Goal: Use online tool/utility: Utilize a website feature to perform a specific function

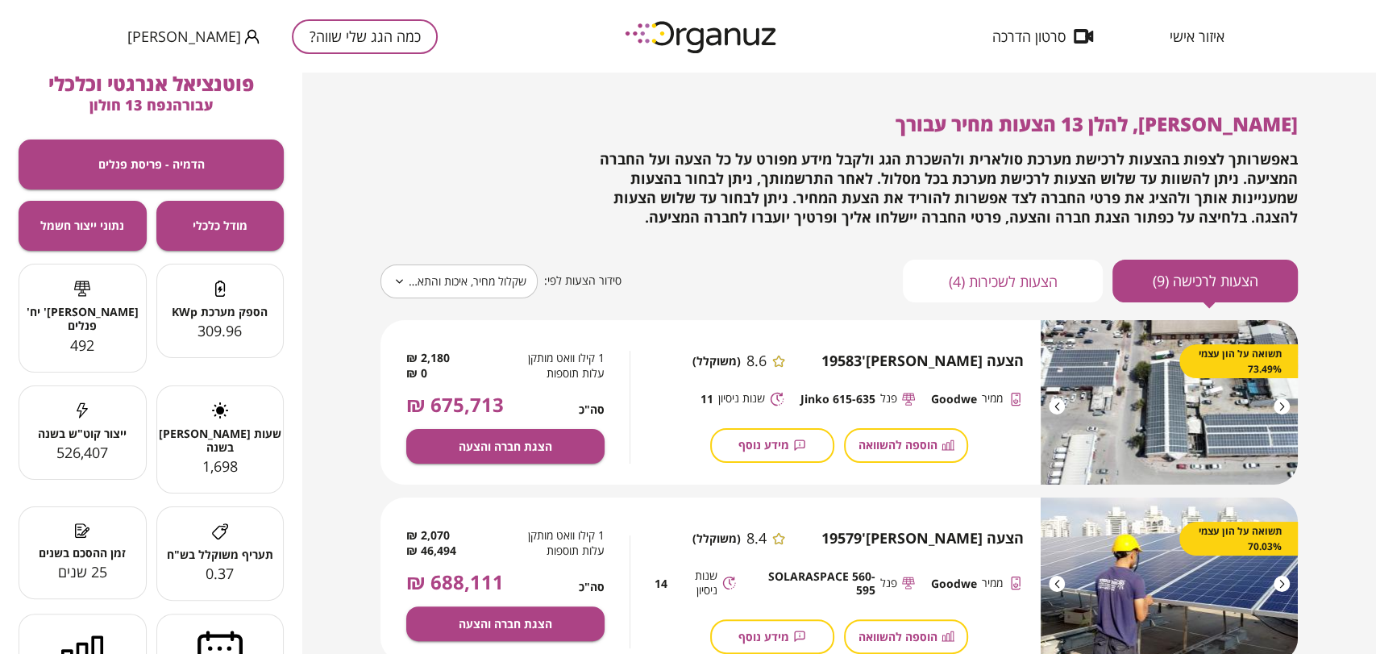
scroll to position [89, 0]
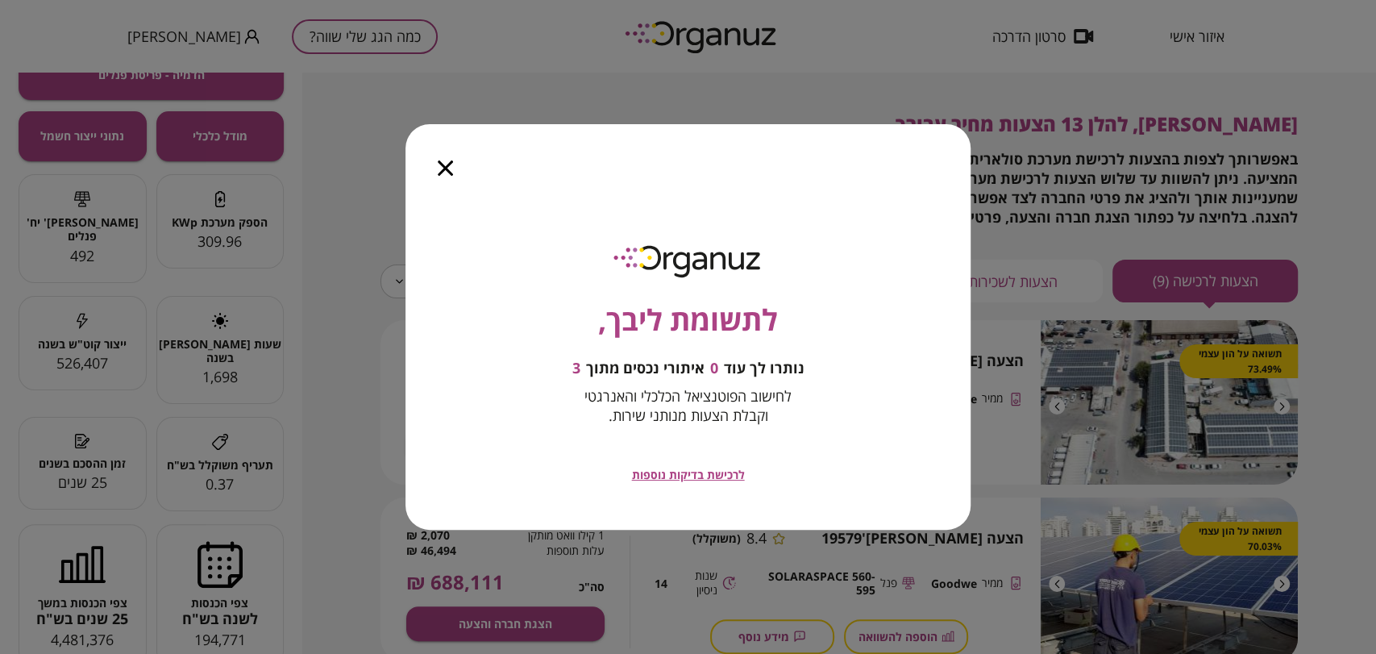
click at [449, 169] on icon "button" at bounding box center [445, 167] width 15 height 15
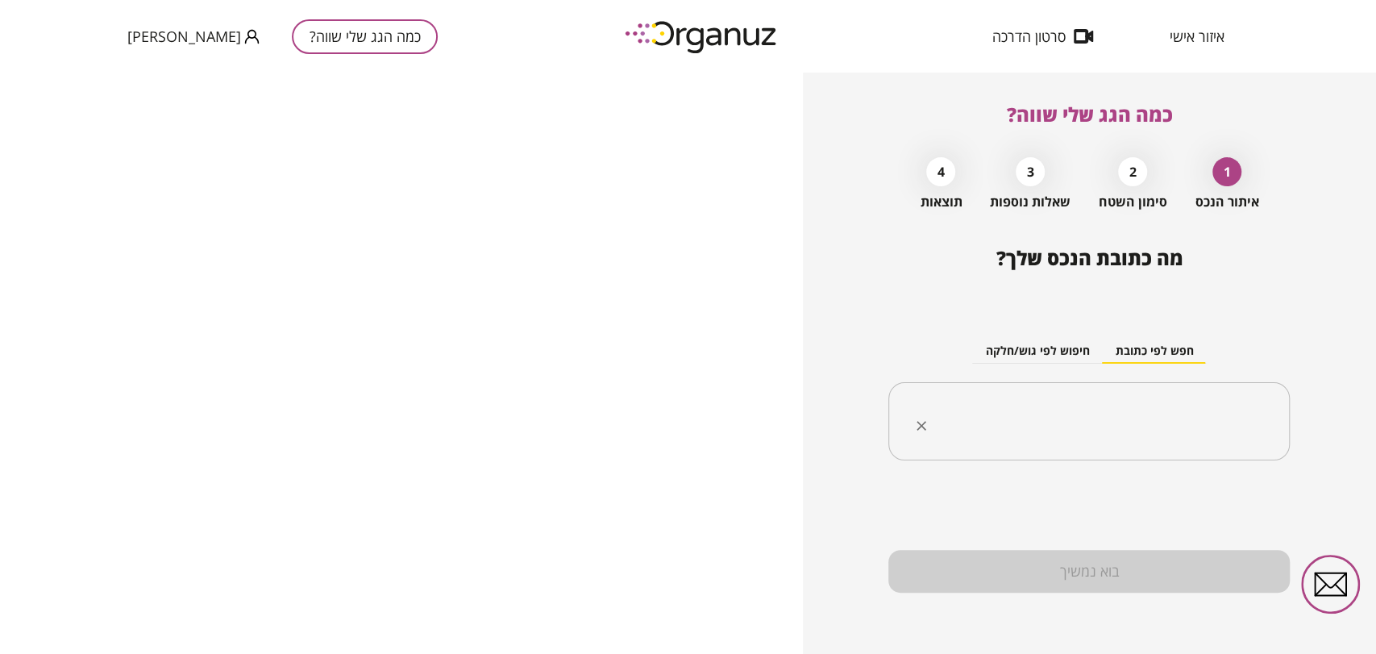
click at [1177, 399] on div "​" at bounding box center [1088, 421] width 401 height 79
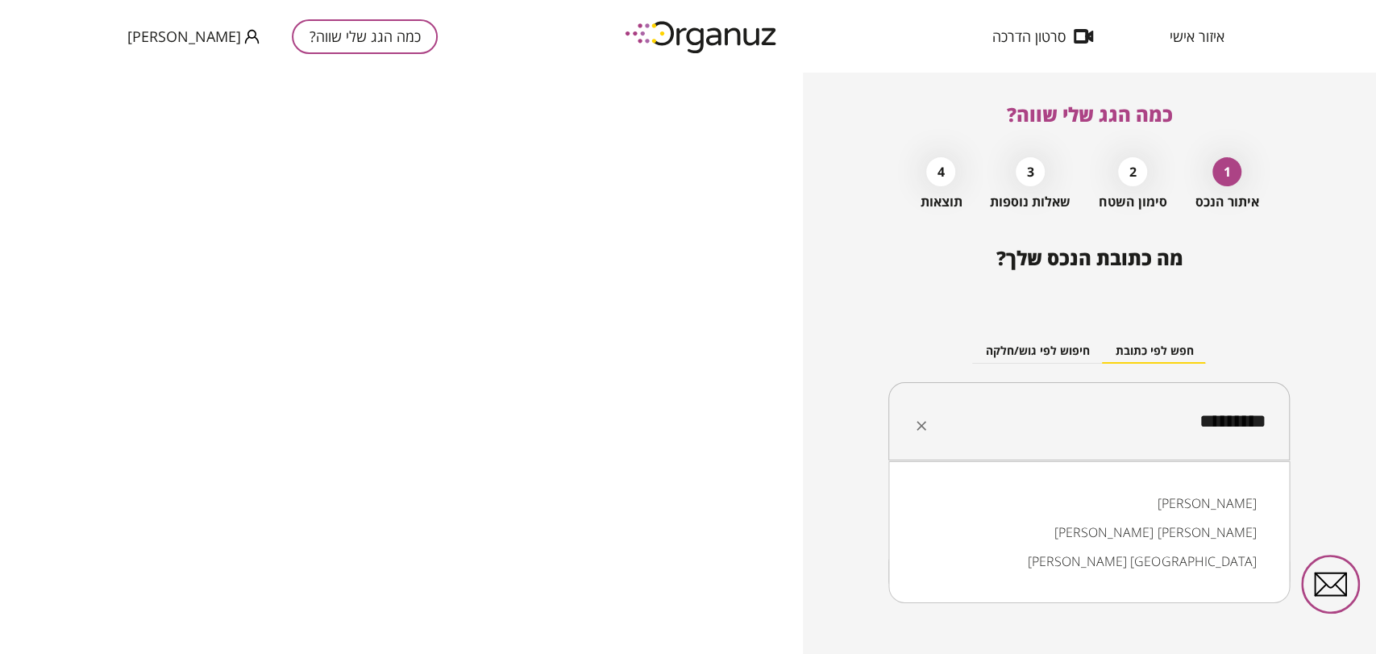
click at [1167, 499] on li "[PERSON_NAME]" at bounding box center [1089, 503] width 360 height 29
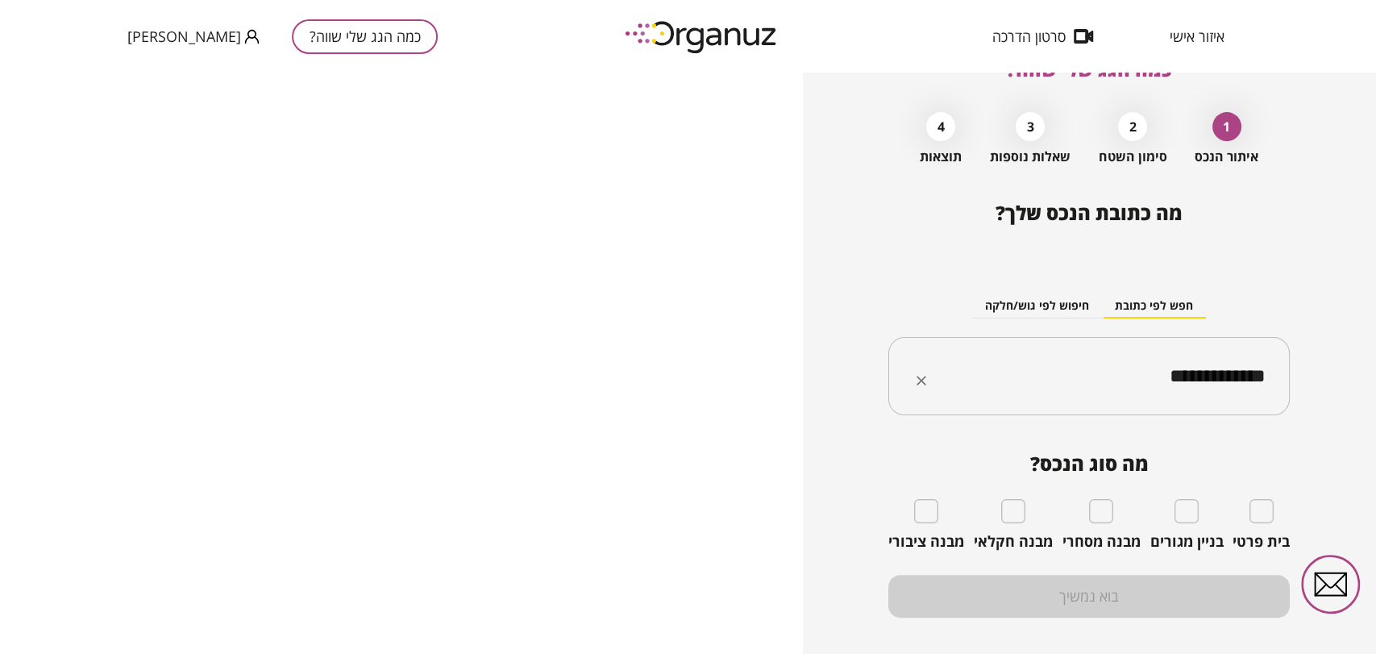
scroll to position [70, 0]
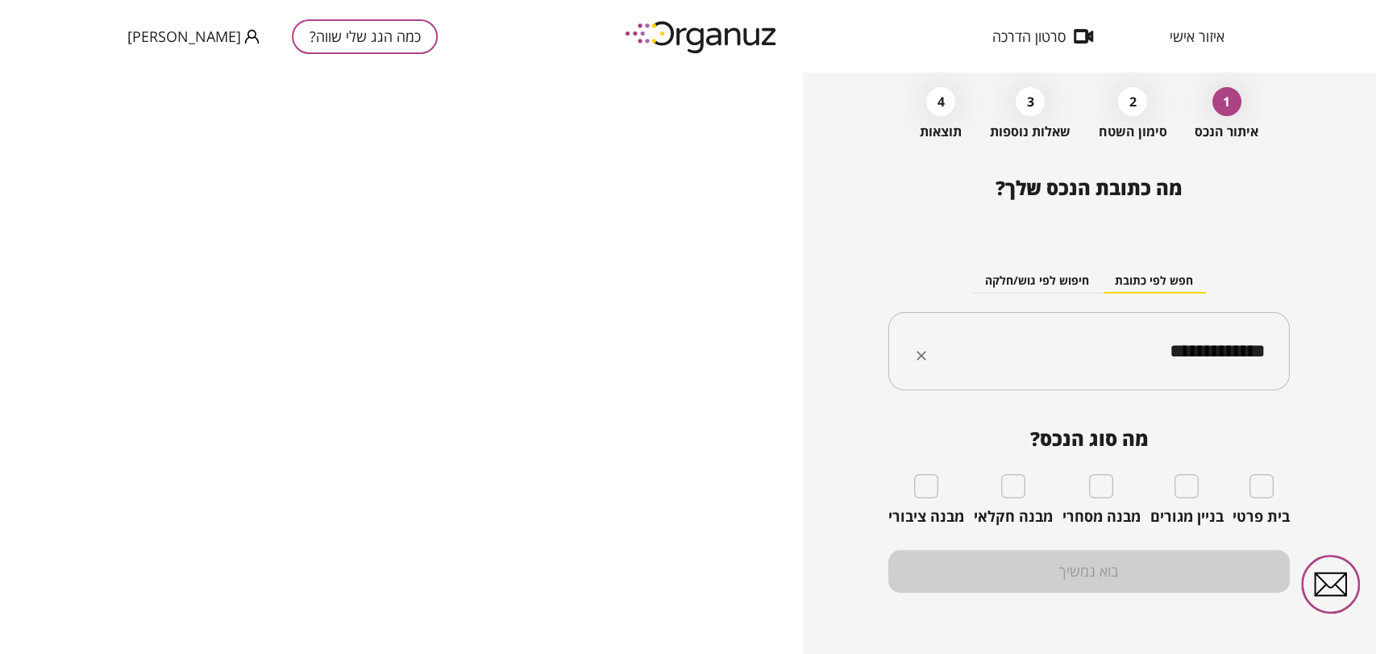
type input "**********"
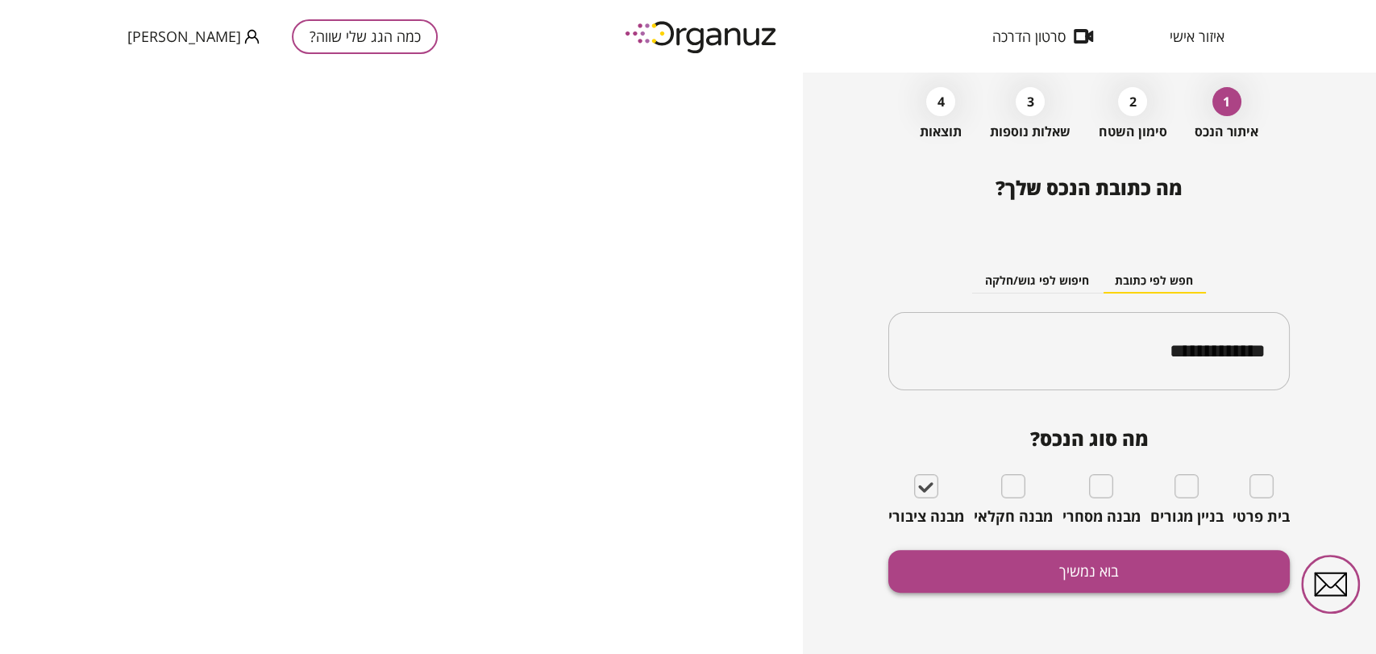
click at [1025, 572] on button "בוא נמשיך" at bounding box center [1088, 571] width 401 height 43
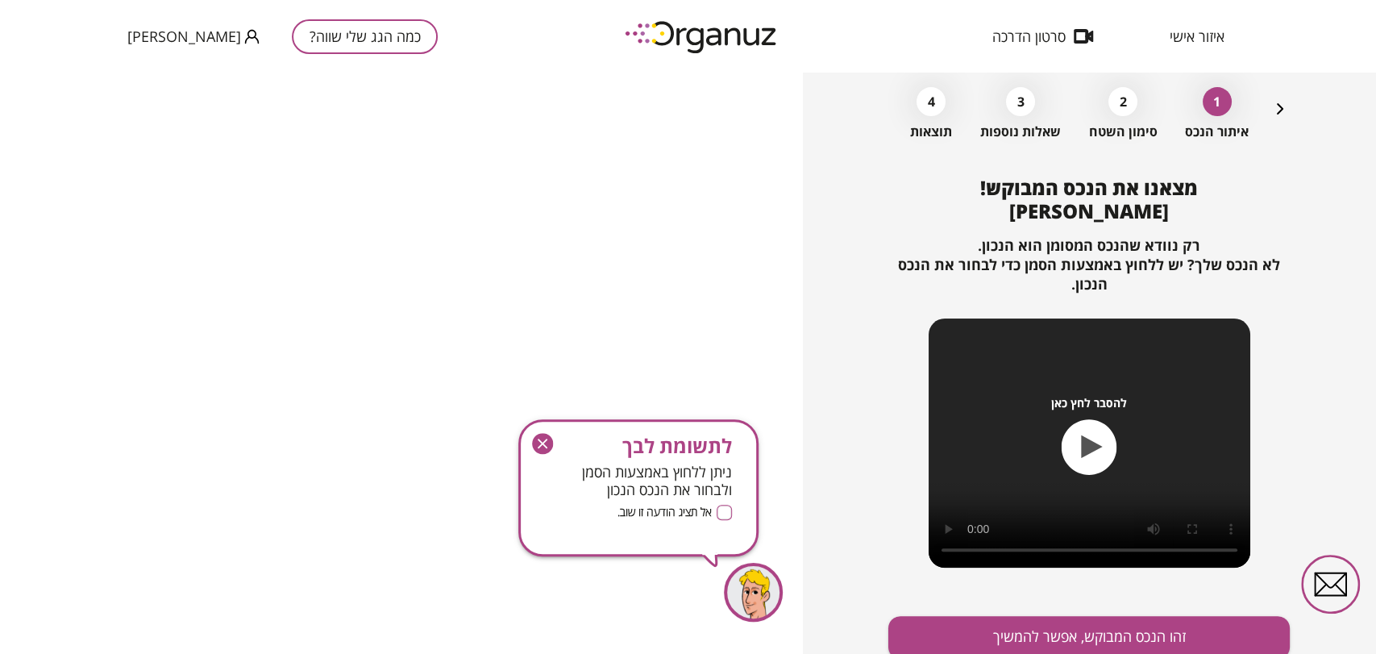
click at [535, 446] on icon "button" at bounding box center [542, 443] width 21 height 21
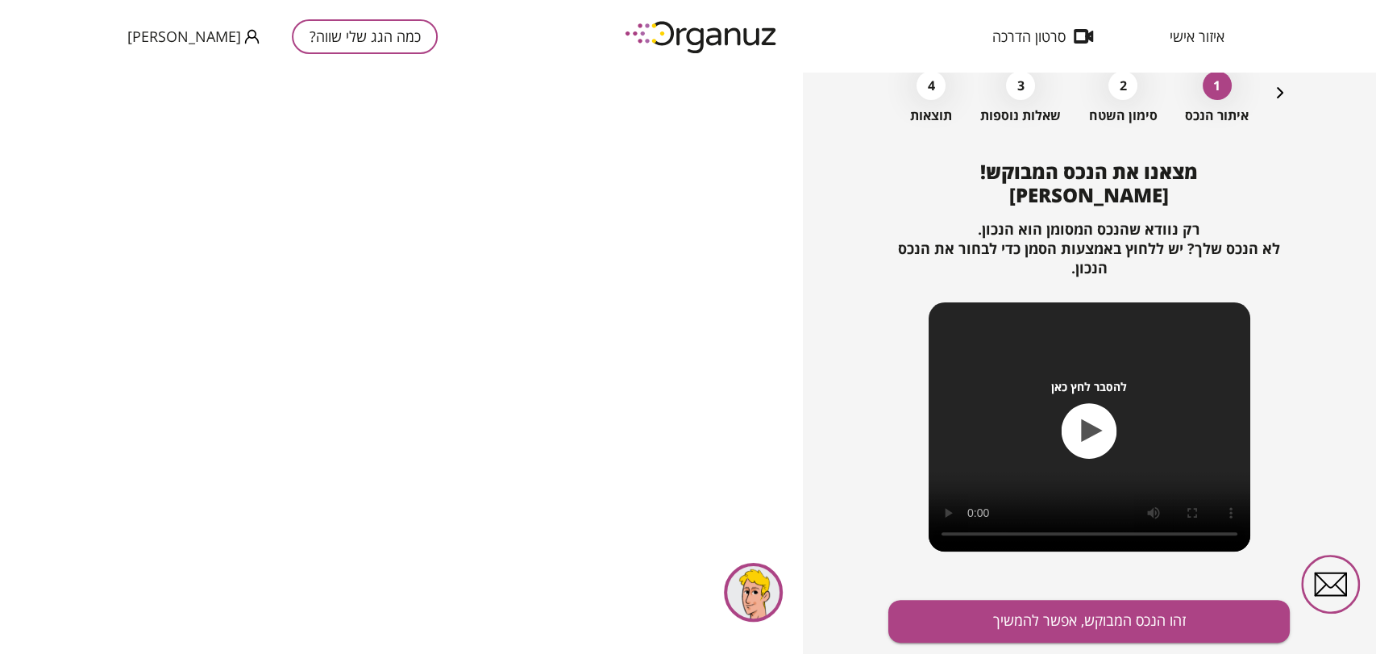
scroll to position [136, 0]
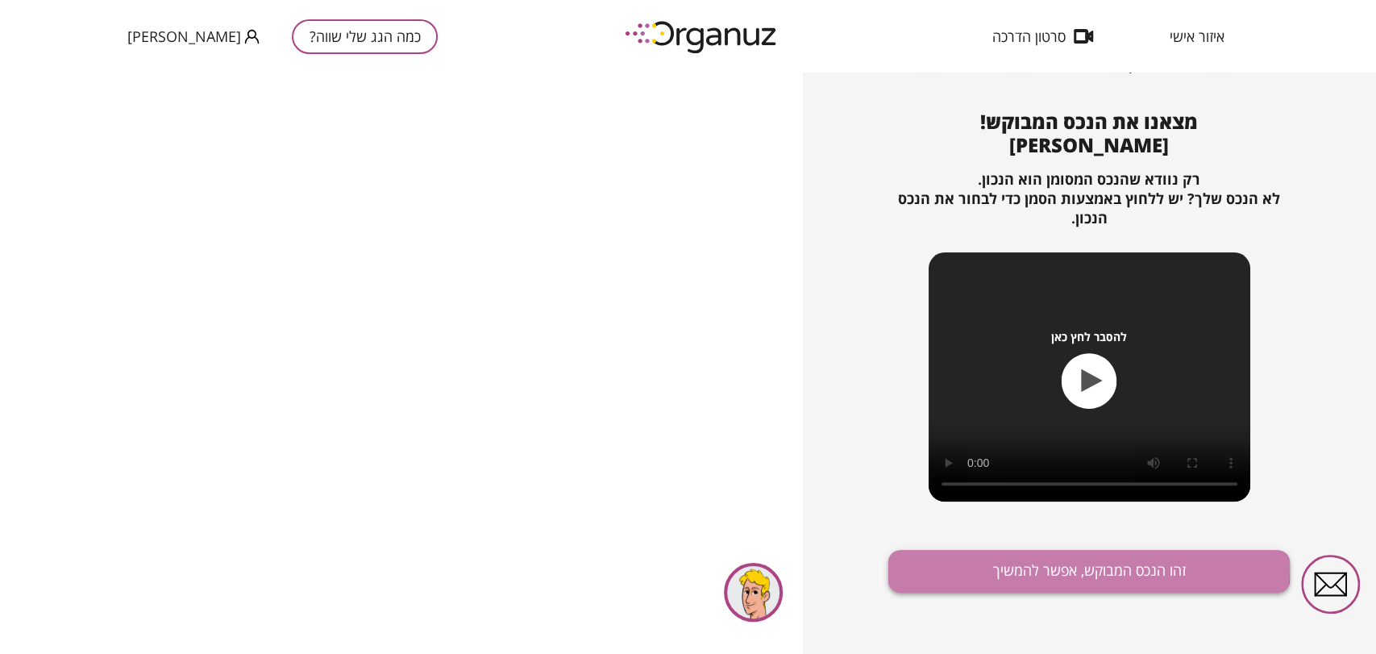
click at [1057, 566] on button "זהו הנכס המבוקש, אפשר להמשיך" at bounding box center [1088, 571] width 401 height 43
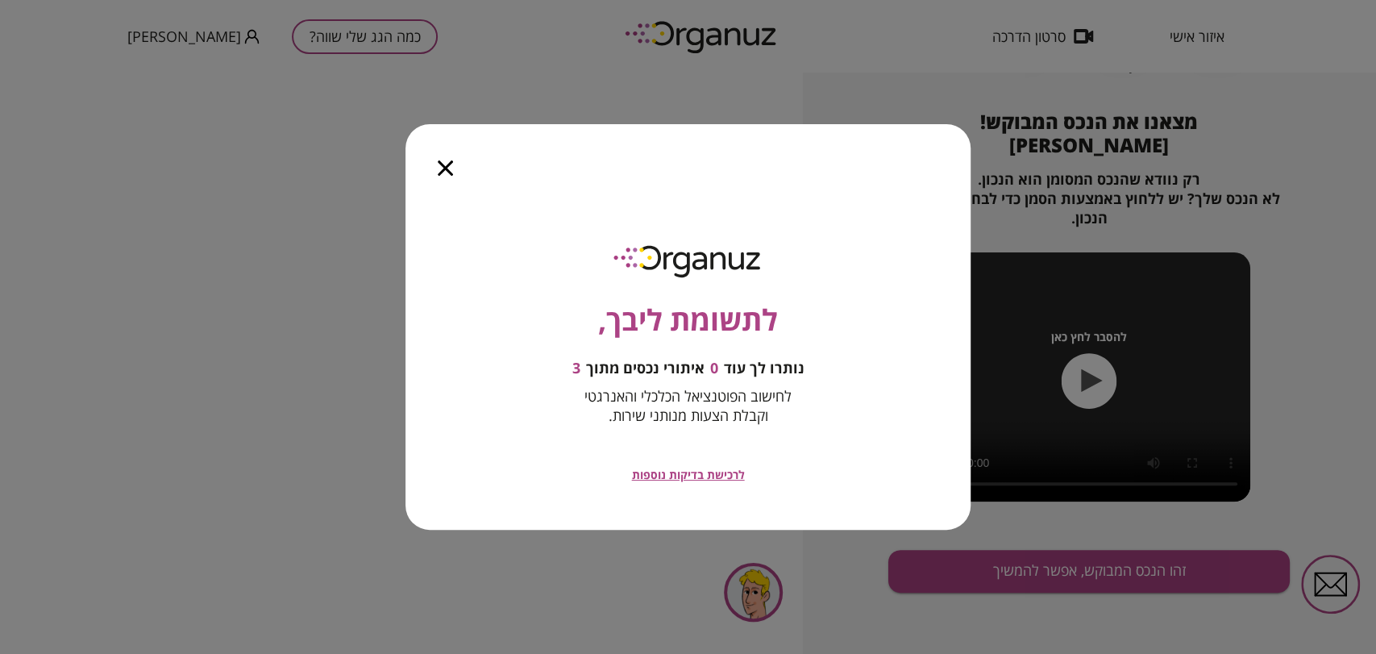
click at [452, 164] on icon "button" at bounding box center [445, 167] width 15 height 15
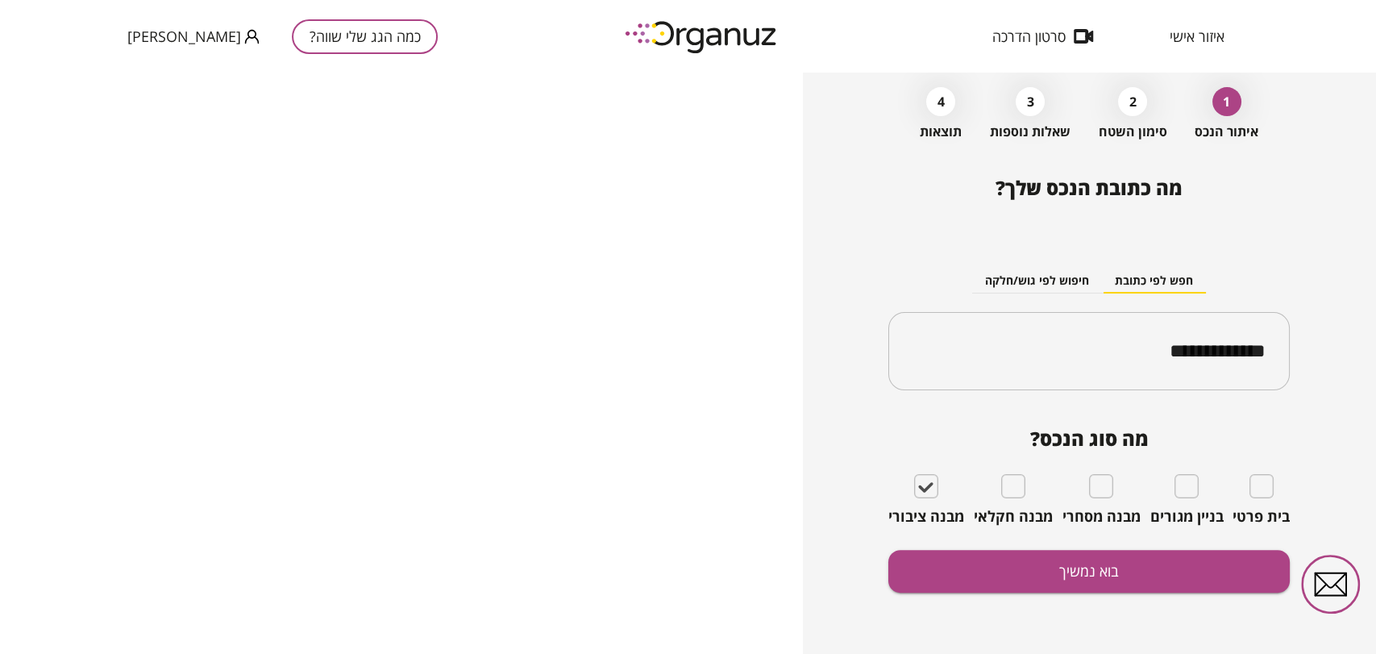
scroll to position [70, 0]
click at [1067, 576] on button "בוא נמשיך" at bounding box center [1088, 571] width 401 height 43
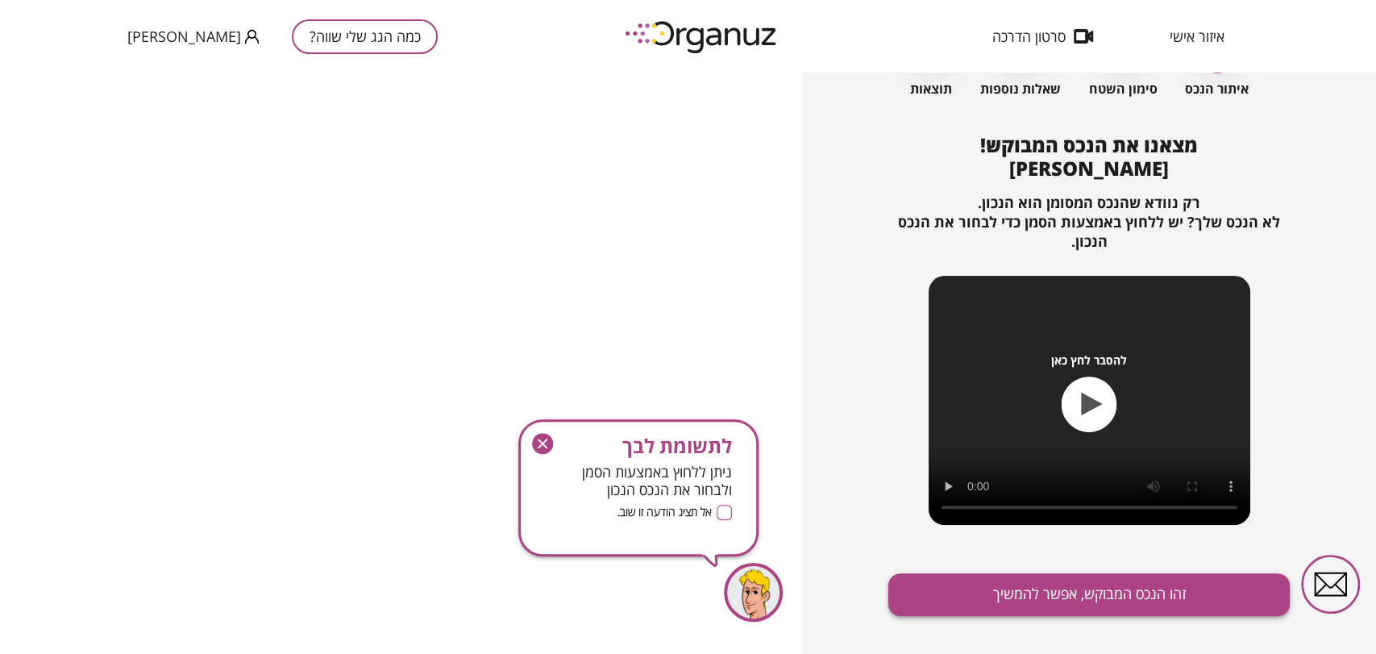
scroll to position [136, 0]
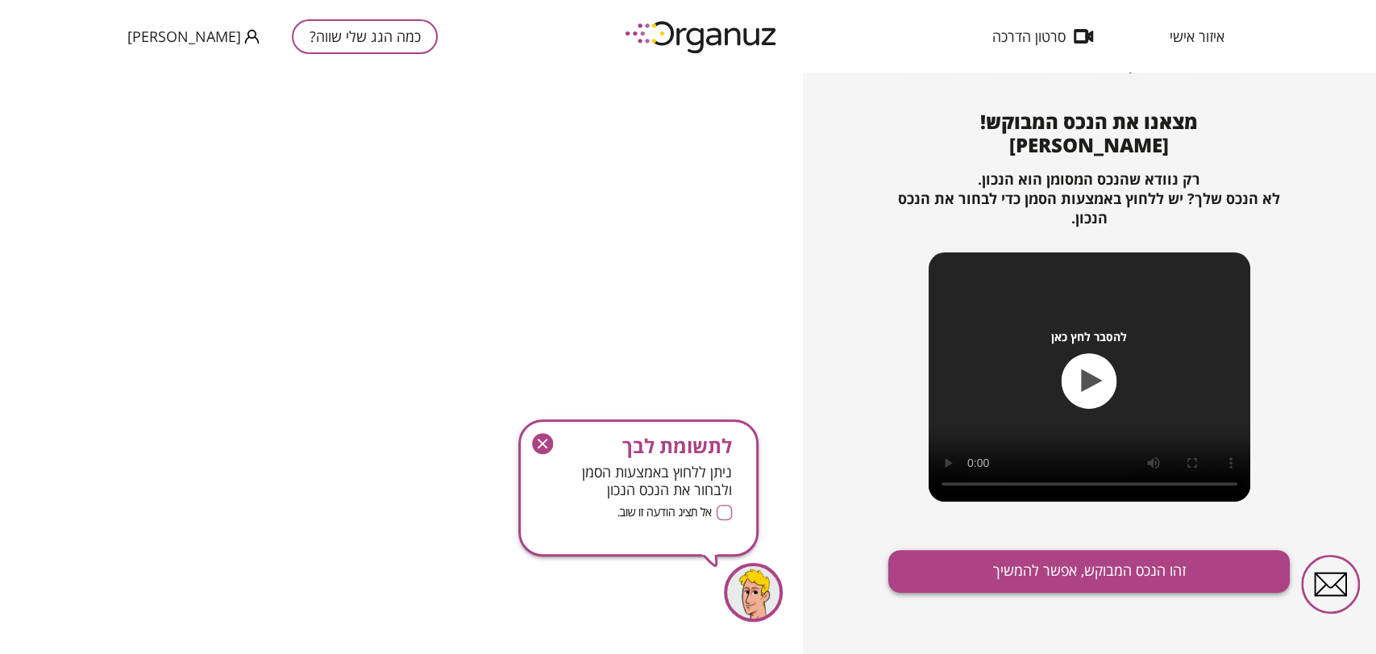
click at [1103, 570] on button "זהו הנכס המבוקש, אפשר להמשיך" at bounding box center [1088, 571] width 401 height 43
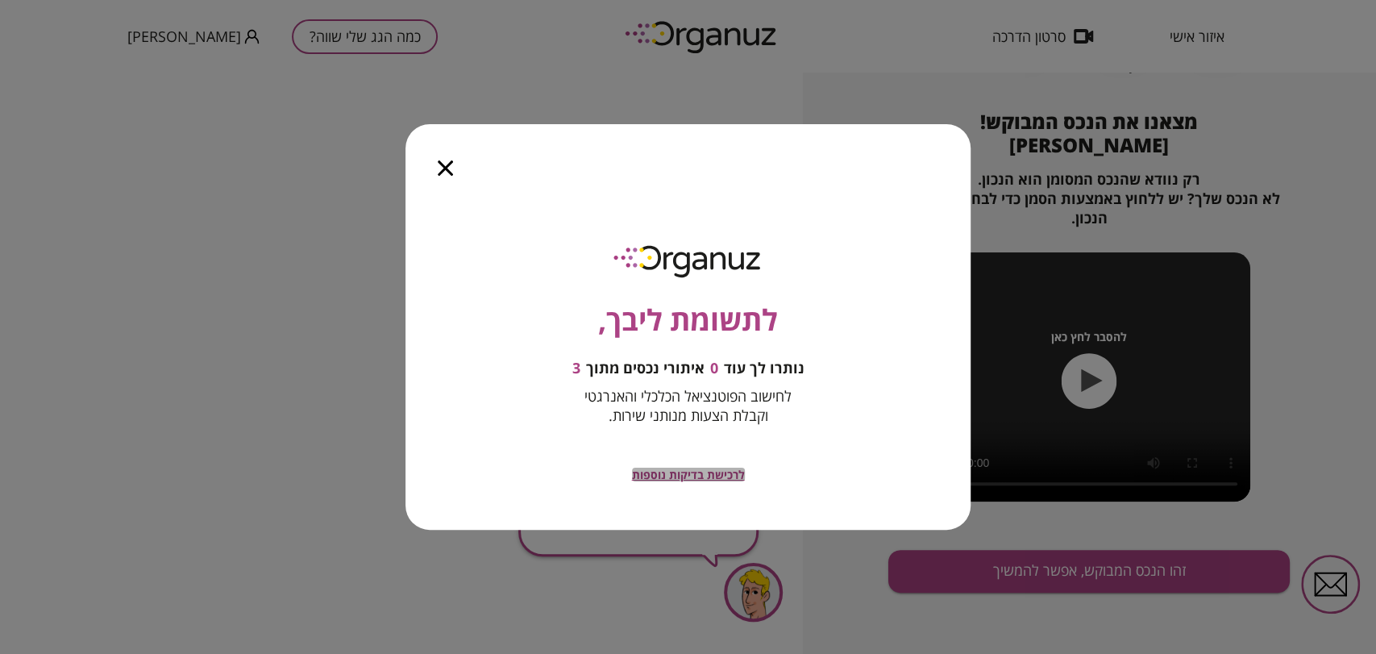
click at [734, 475] on span "לרכישת בדיקות נוספות" at bounding box center [688, 475] width 113 height 14
click at [440, 163] on icon "button" at bounding box center [445, 167] width 15 height 15
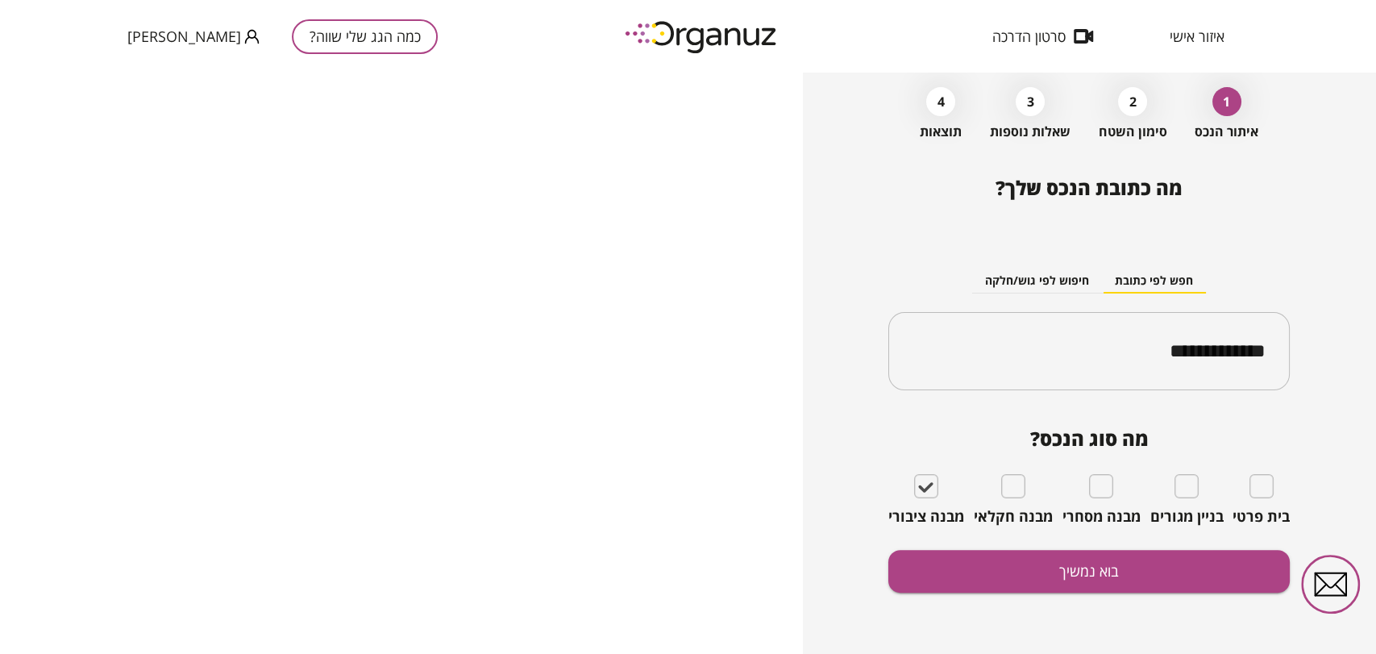
scroll to position [70, 0]
